Goal: Task Accomplishment & Management: Manage account settings

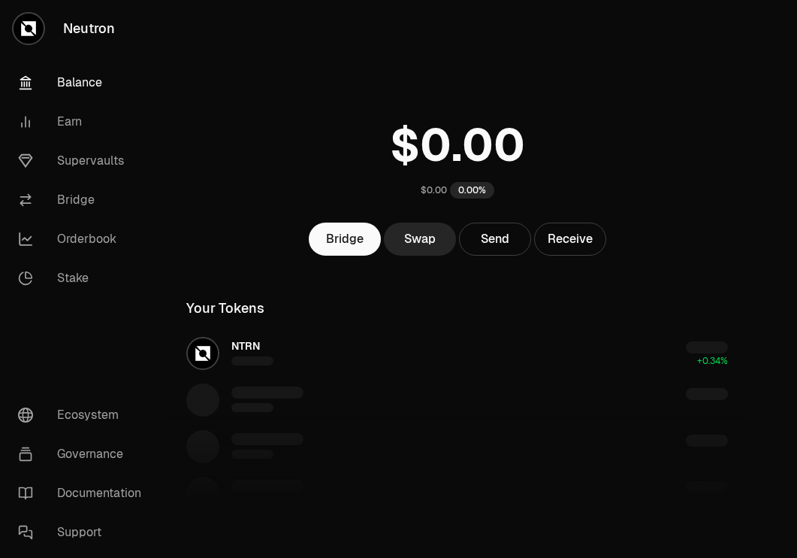
scroll to position [120, 0]
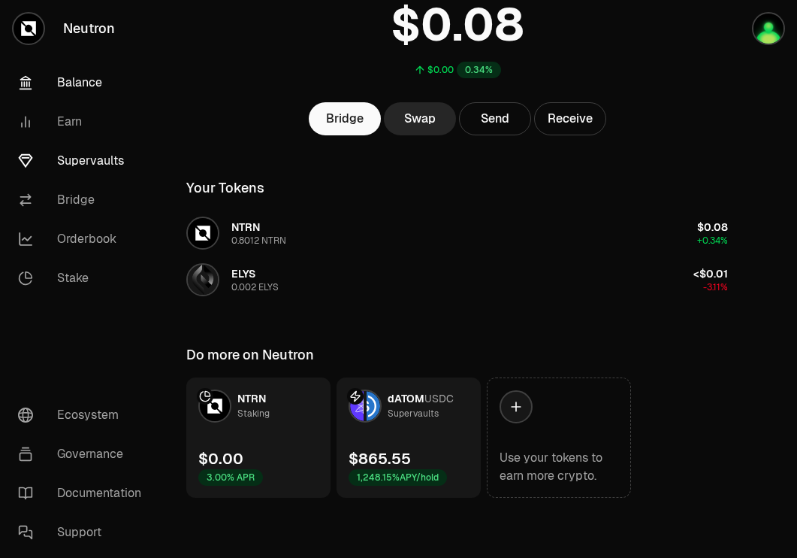
click at [80, 162] on link "Supervaults" at bounding box center [84, 160] width 156 height 39
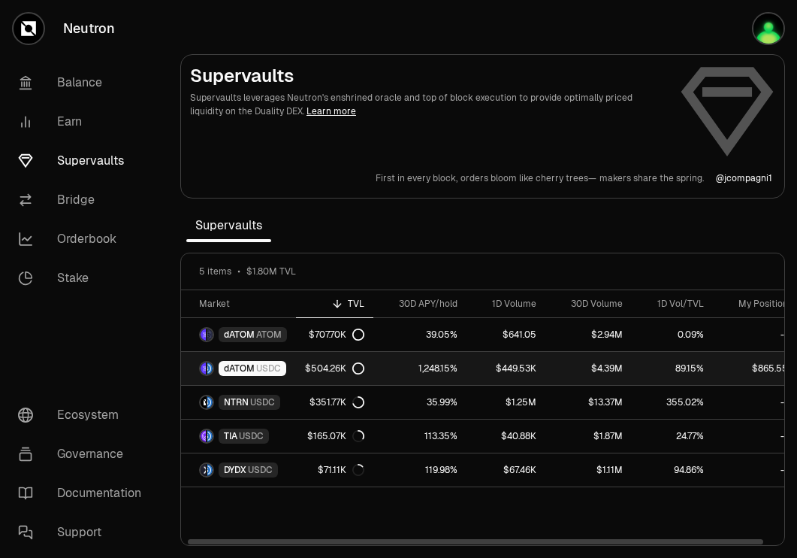
click at [296, 355] on link "$504.26K" at bounding box center [334, 368] width 77 height 33
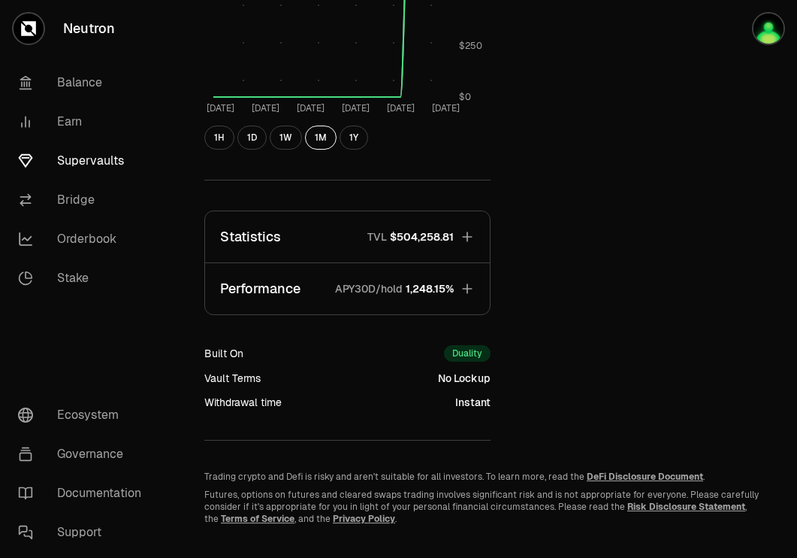
scroll to position [739, 0]
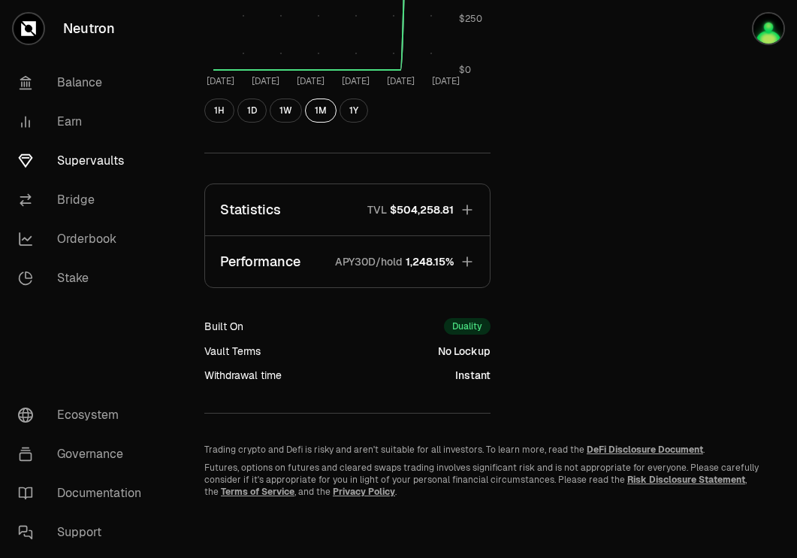
click at [460, 264] on icon "button" at bounding box center [467, 261] width 15 height 15
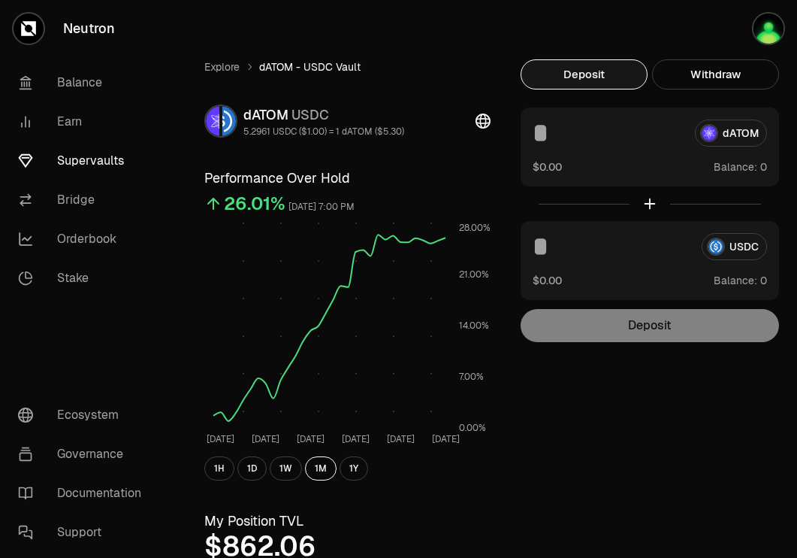
scroll to position [0, 0]
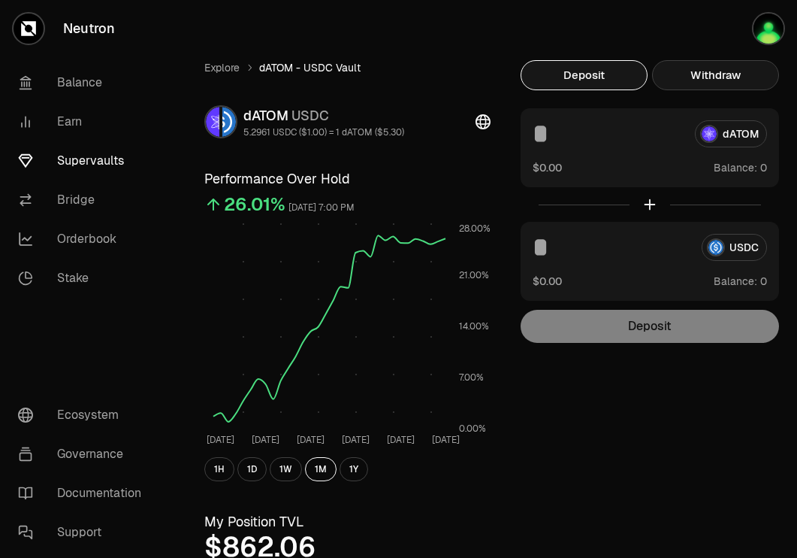
click at [723, 71] on button "Withdraw" at bounding box center [715, 75] width 127 height 30
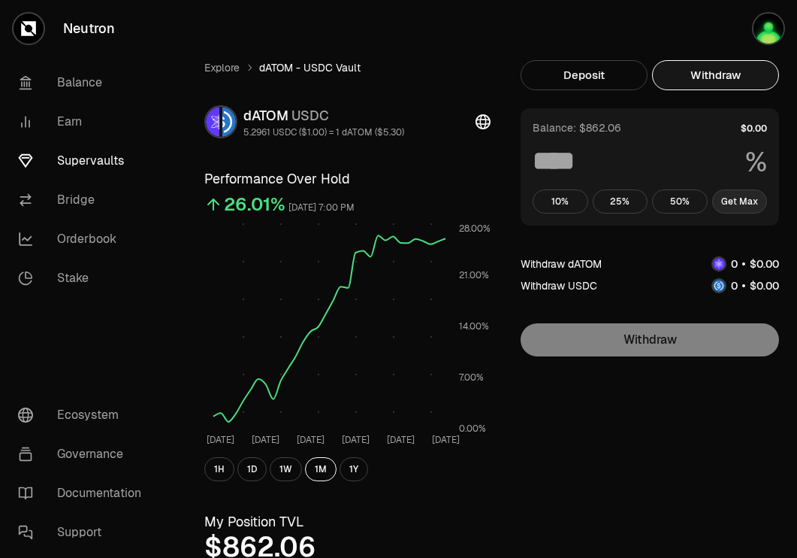
click at [724, 195] on button "Get Max" at bounding box center [740, 201] width 56 height 24
type input "***"
